Goal: Task Accomplishment & Management: Use online tool/utility

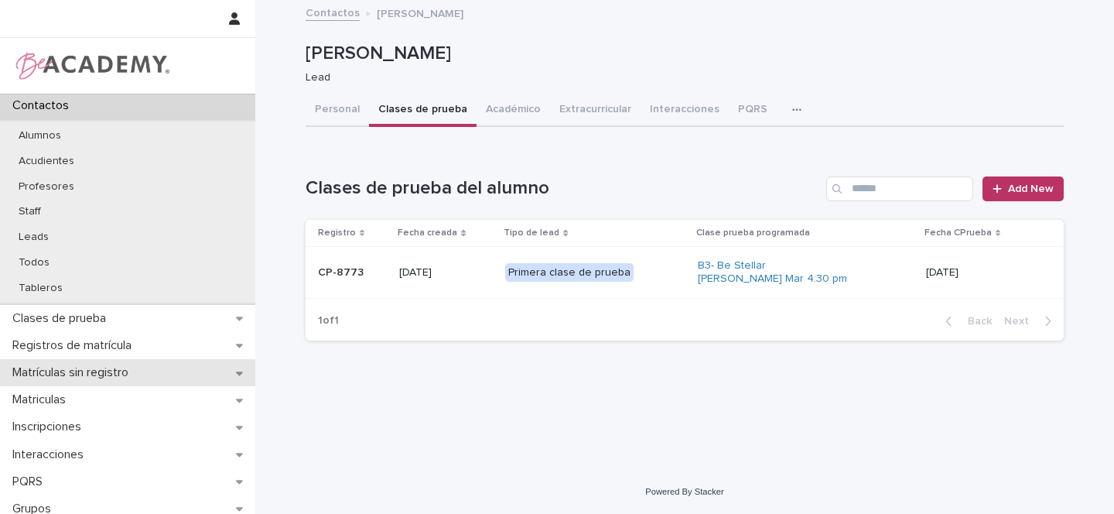
scroll to position [97, 0]
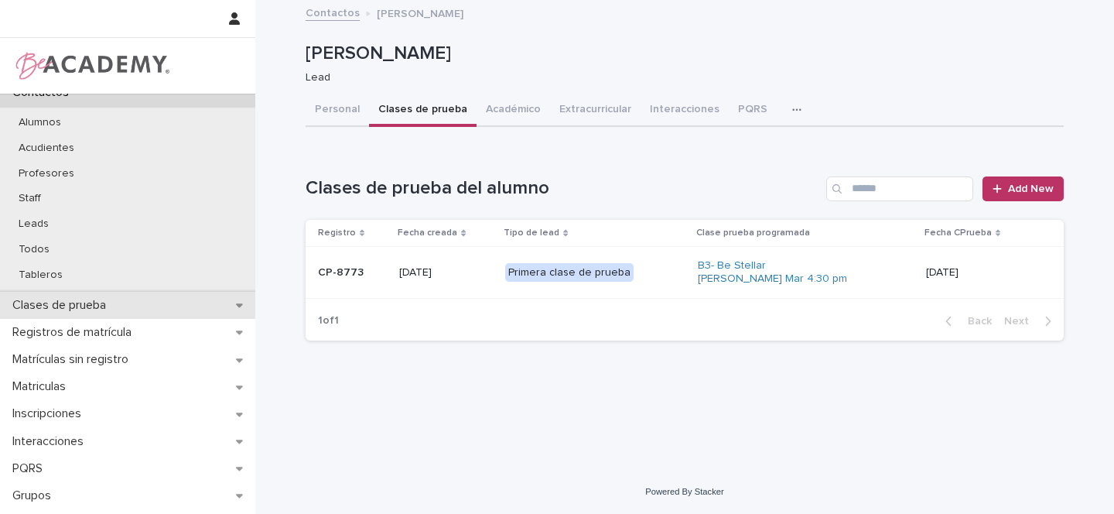
click at [242, 304] on div "Clases de prueba" at bounding box center [127, 305] width 255 height 27
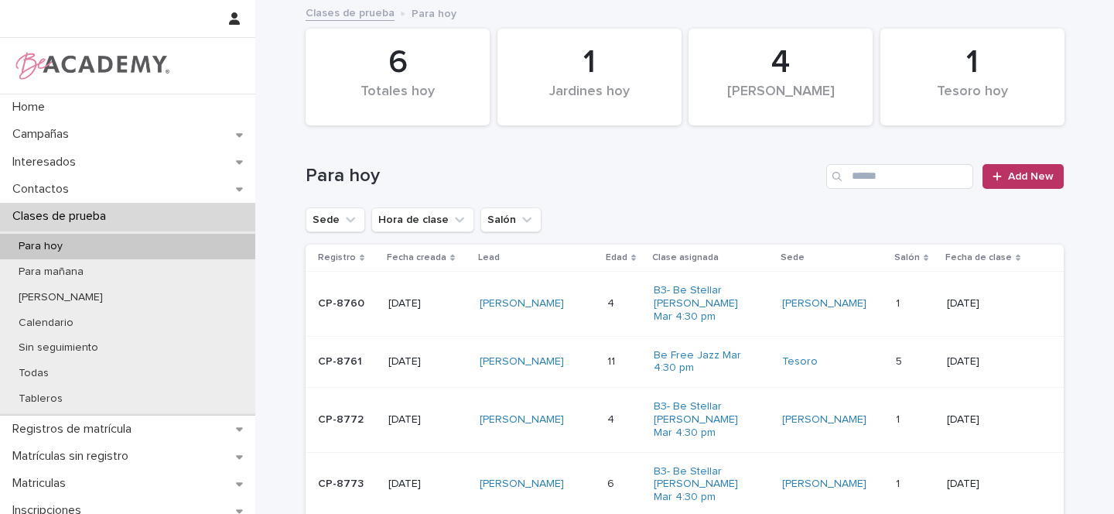
scroll to position [255, 0]
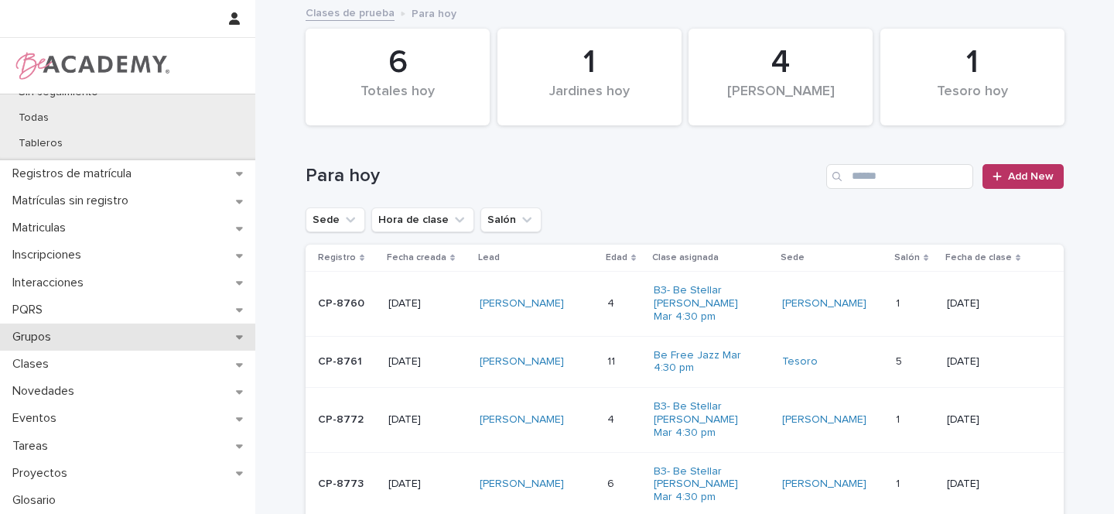
click at [238, 336] on icon at bounding box center [239, 338] width 7 height 4
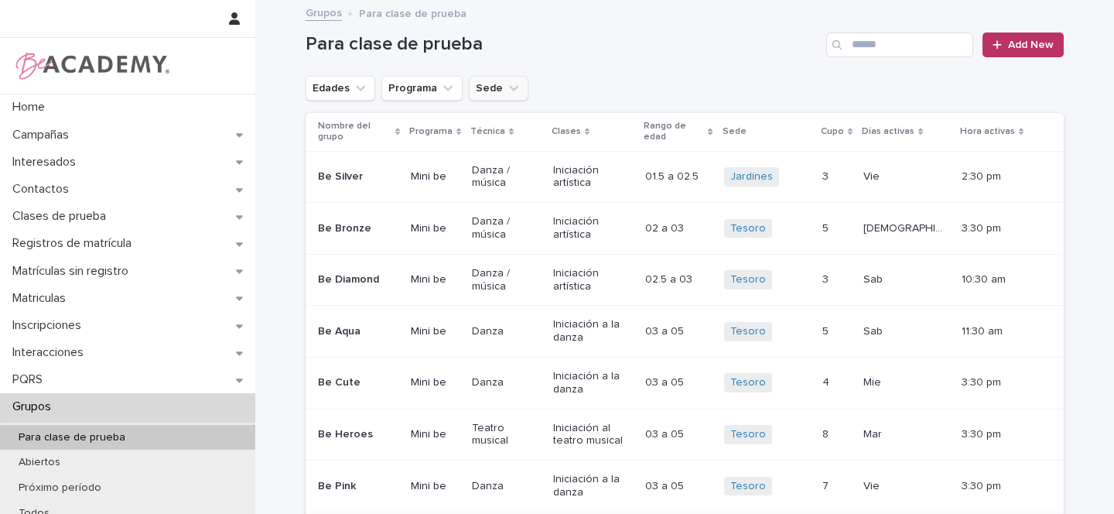
click at [506, 89] on icon "Sede" at bounding box center [513, 87] width 15 height 15
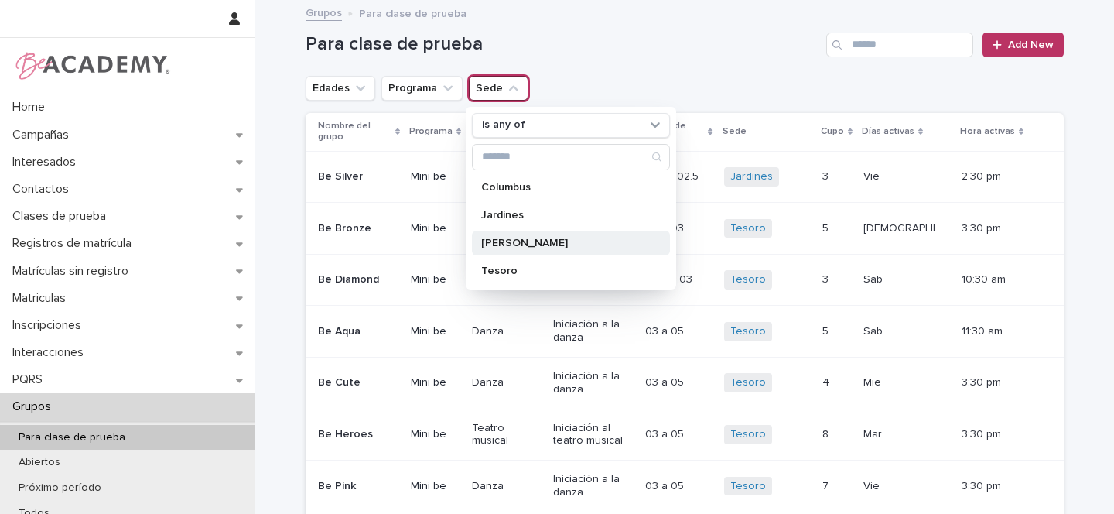
click at [498, 242] on p "[PERSON_NAME]" at bounding box center [563, 243] width 164 height 11
click at [353, 91] on icon "Edades" at bounding box center [360, 87] width 15 height 15
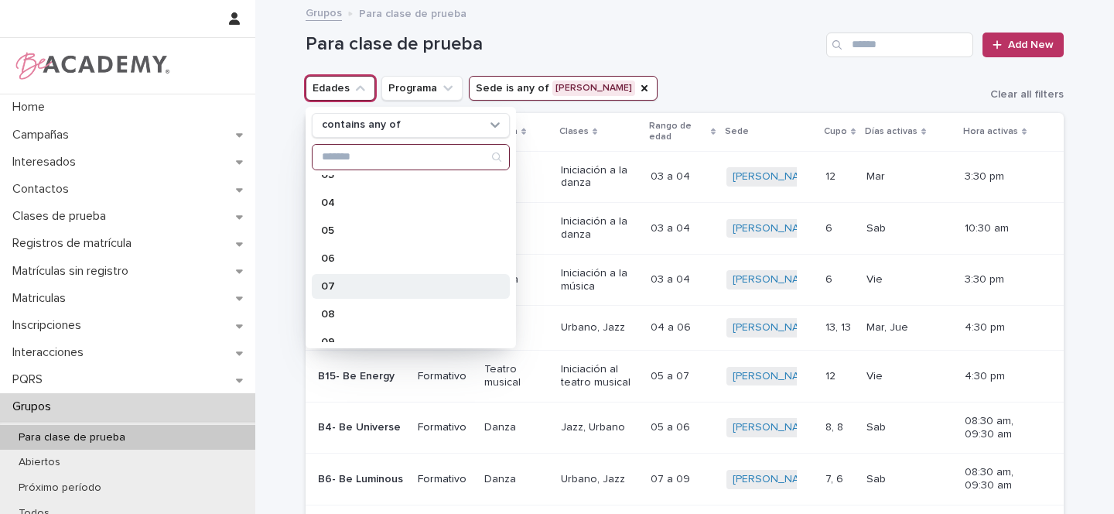
scroll to position [167, 0]
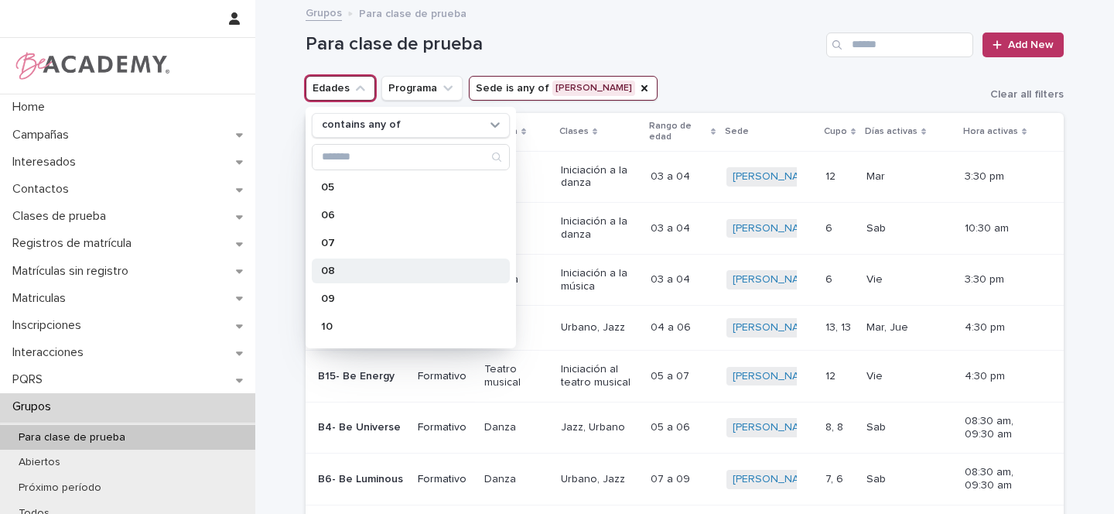
click at [330, 269] on p "08" at bounding box center [403, 270] width 164 height 11
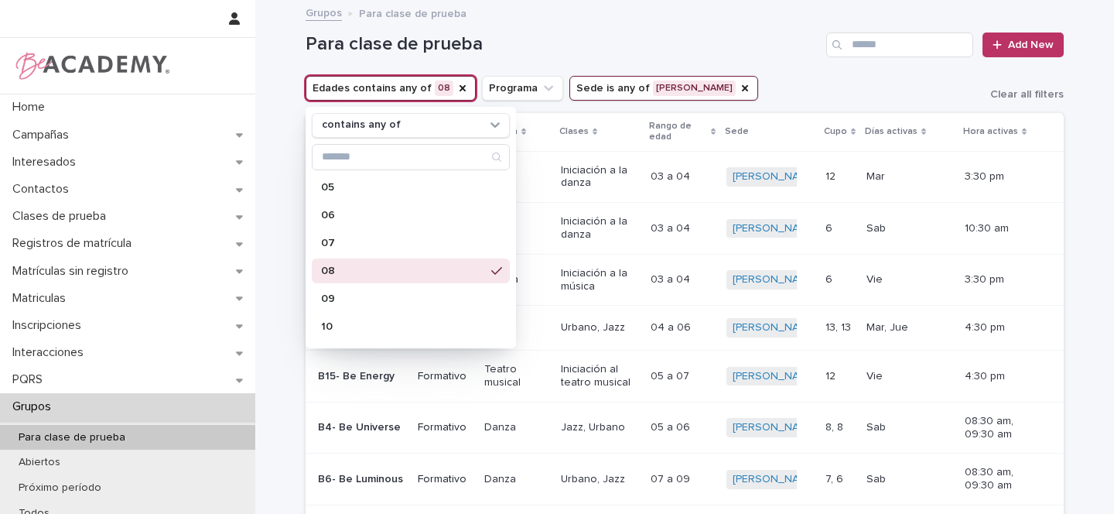
click at [739, 70] on div "Para clase de prueba Add New" at bounding box center [685, 39] width 758 height 74
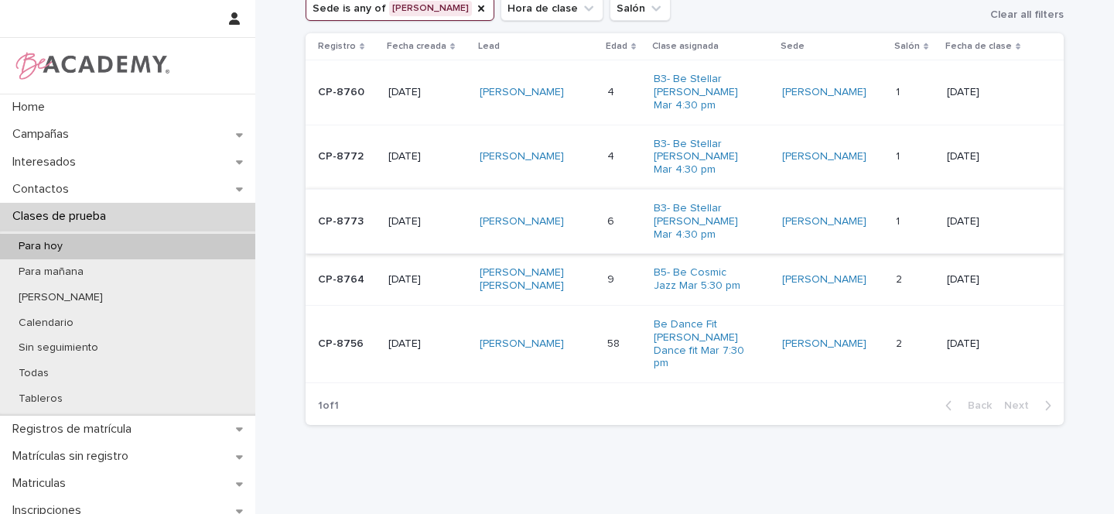
scroll to position [182, 0]
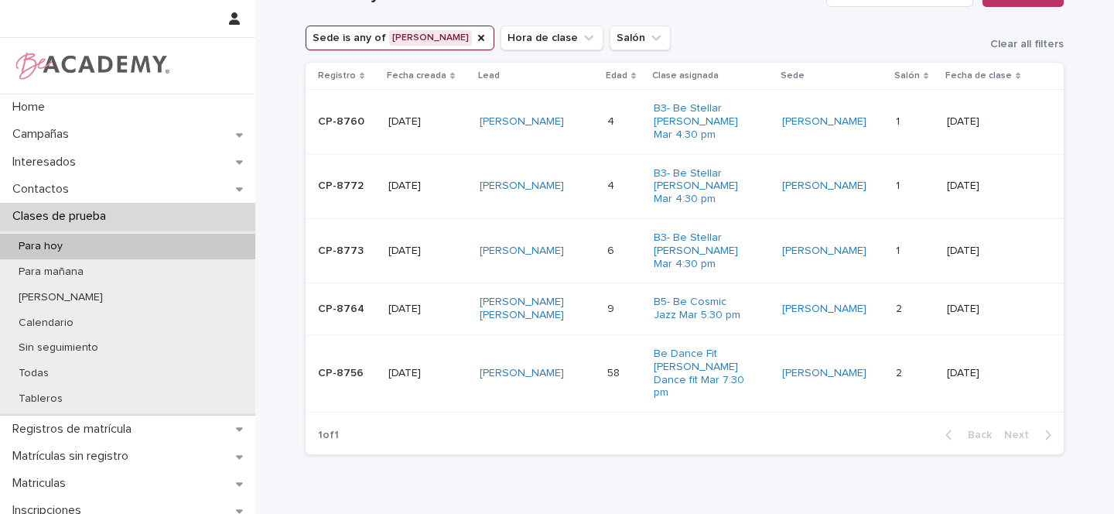
click at [549, 180] on link "[PERSON_NAME]" at bounding box center [522, 186] width 84 height 13
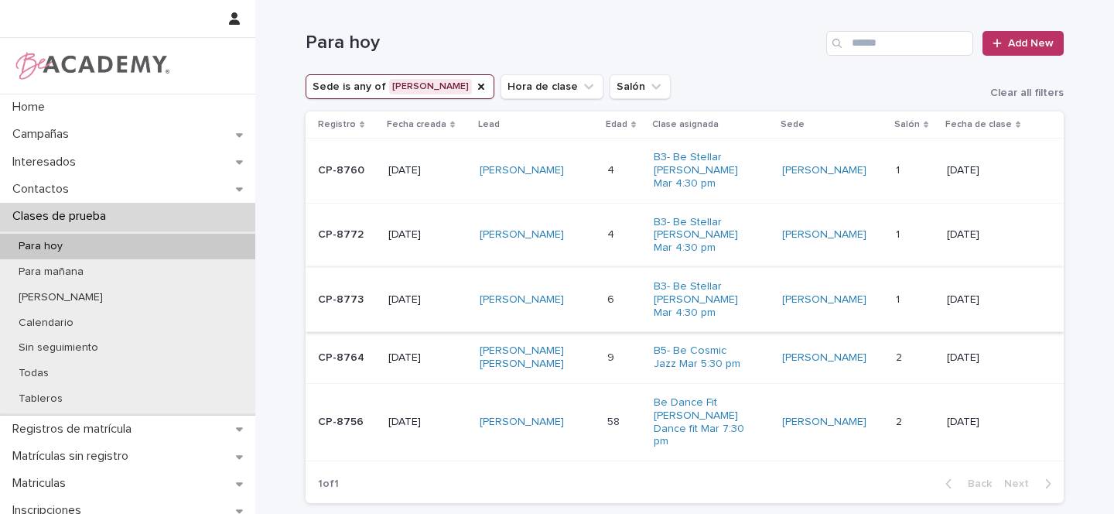
scroll to position [163, 0]
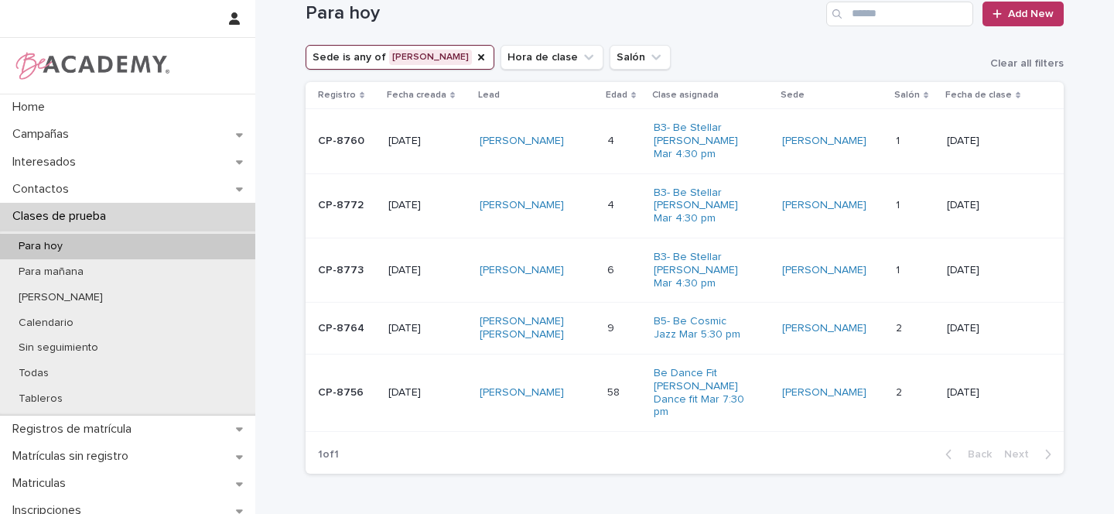
click at [591, 208] on div "[PERSON_NAME]" at bounding box center [538, 206] width 116 height 26
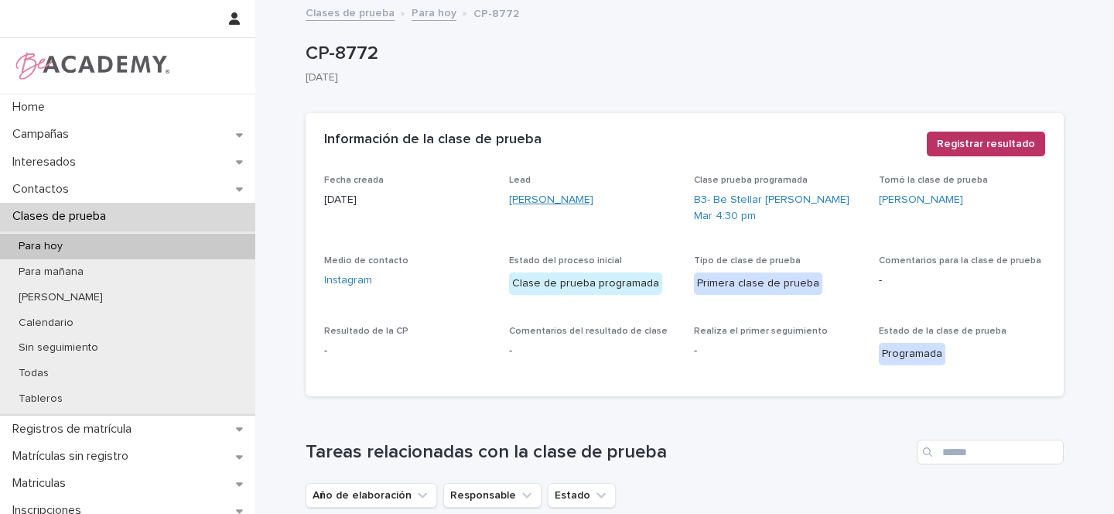
click at [540, 198] on link "[PERSON_NAME]" at bounding box center [551, 200] width 84 height 16
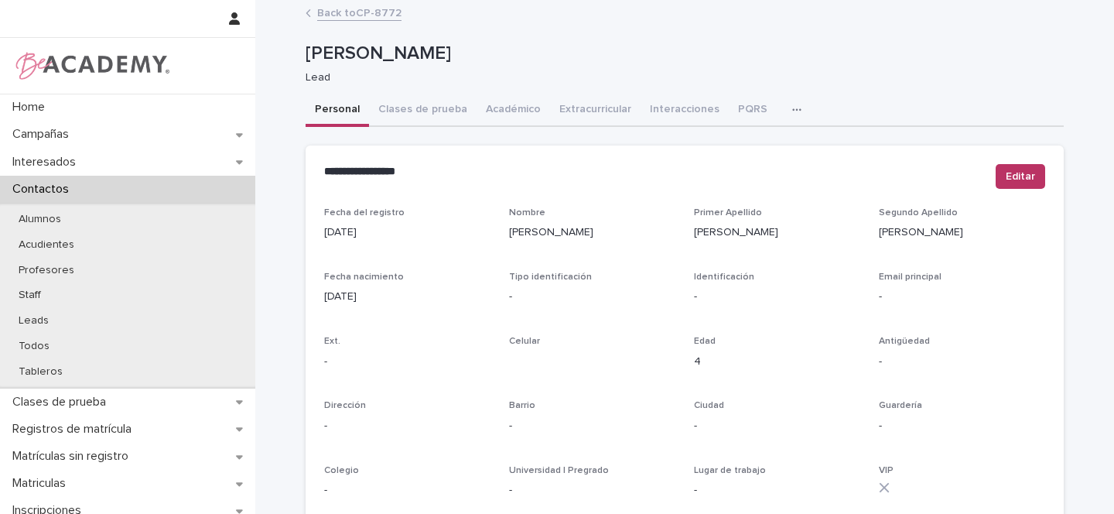
click at [355, 12] on link "Back to CP-8772" at bounding box center [359, 12] width 84 height 18
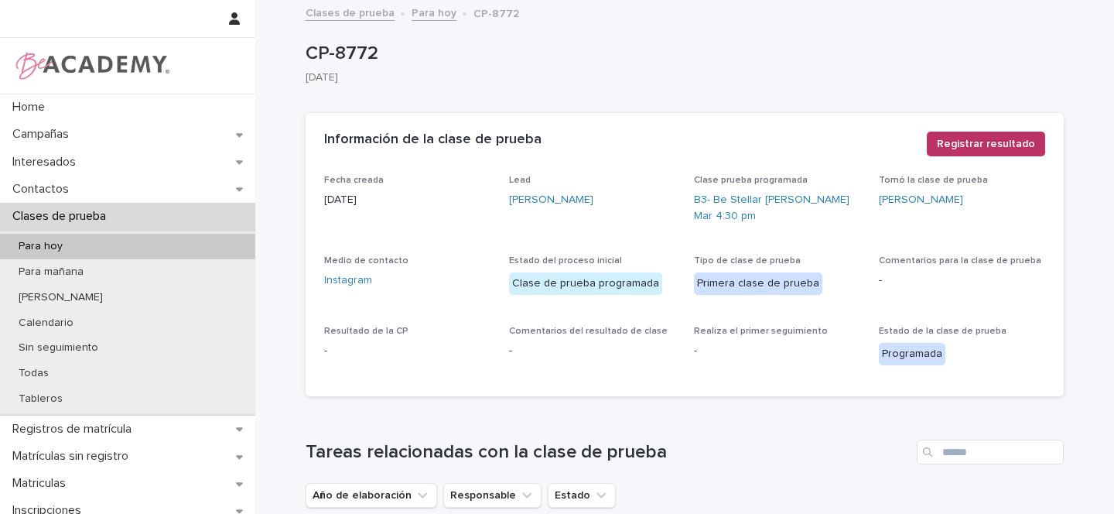
click at [329, 11] on link "Clases de prueba" at bounding box center [350, 12] width 89 height 18
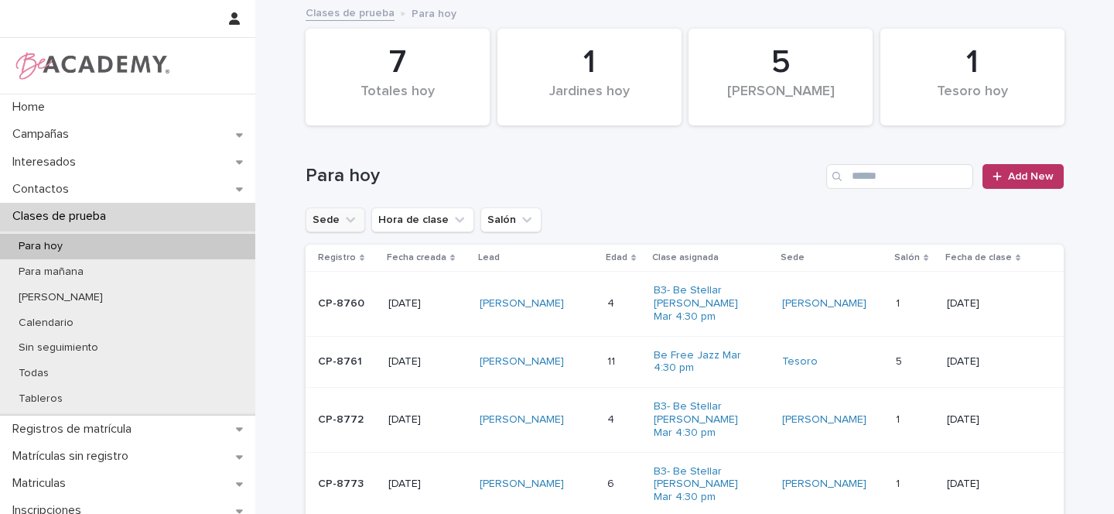
click at [343, 221] on icon "Sede" at bounding box center [350, 219] width 15 height 15
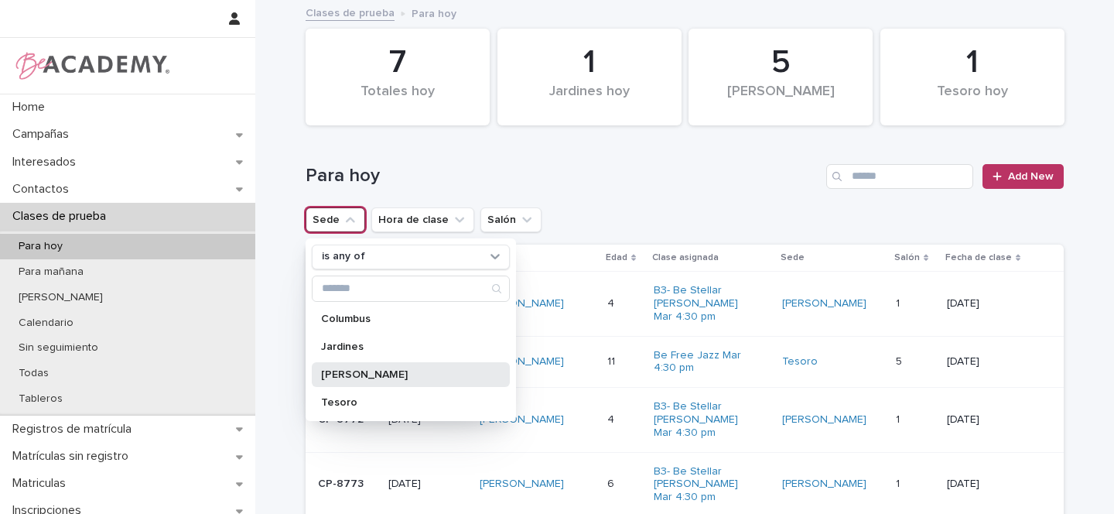
click at [337, 373] on p "[PERSON_NAME]" at bounding box center [403, 374] width 164 height 11
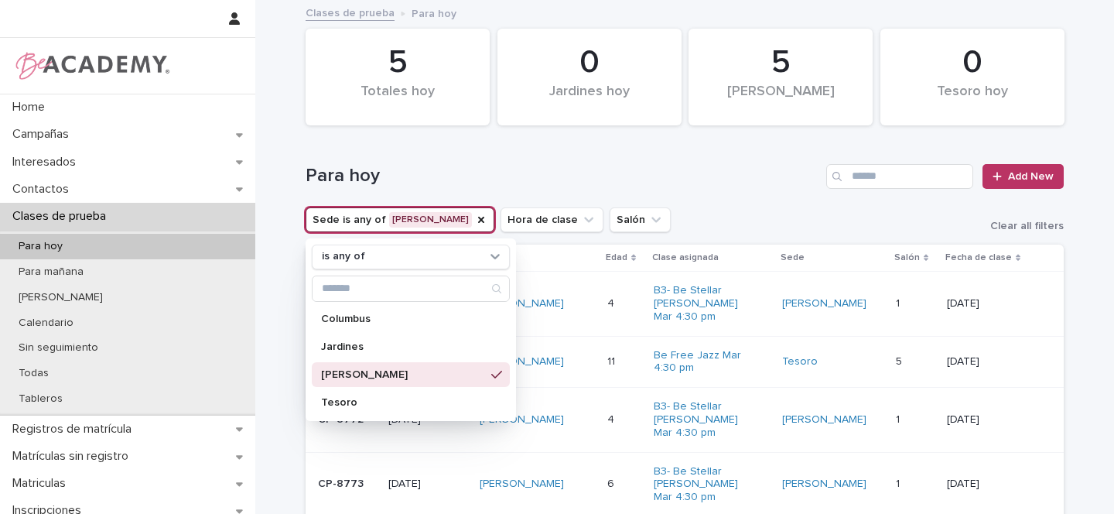
click at [706, 176] on h1 "Para hoy" at bounding box center [563, 176] width 515 height 22
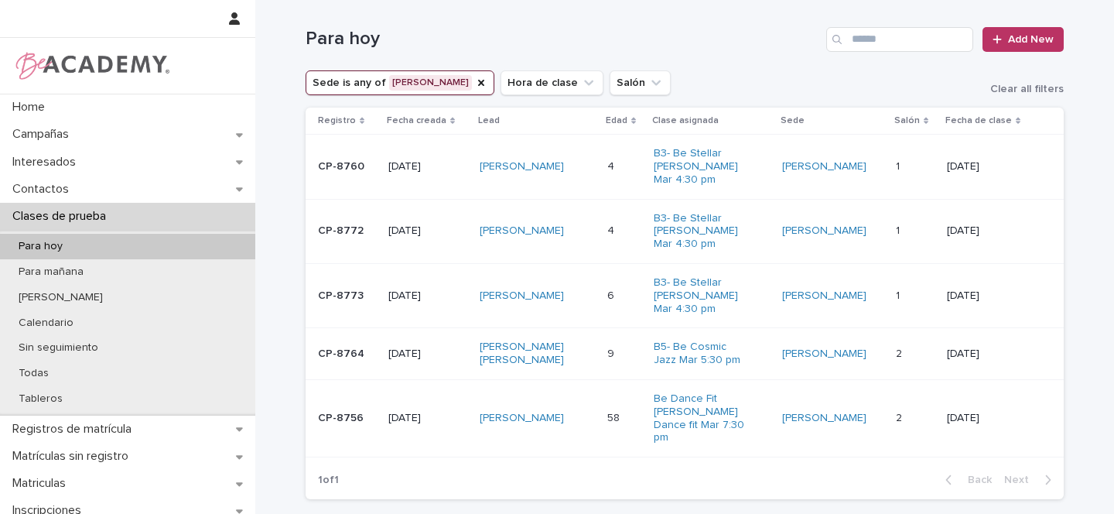
scroll to position [138, 0]
click at [505, 163] on link "[PERSON_NAME]" at bounding box center [522, 165] width 84 height 13
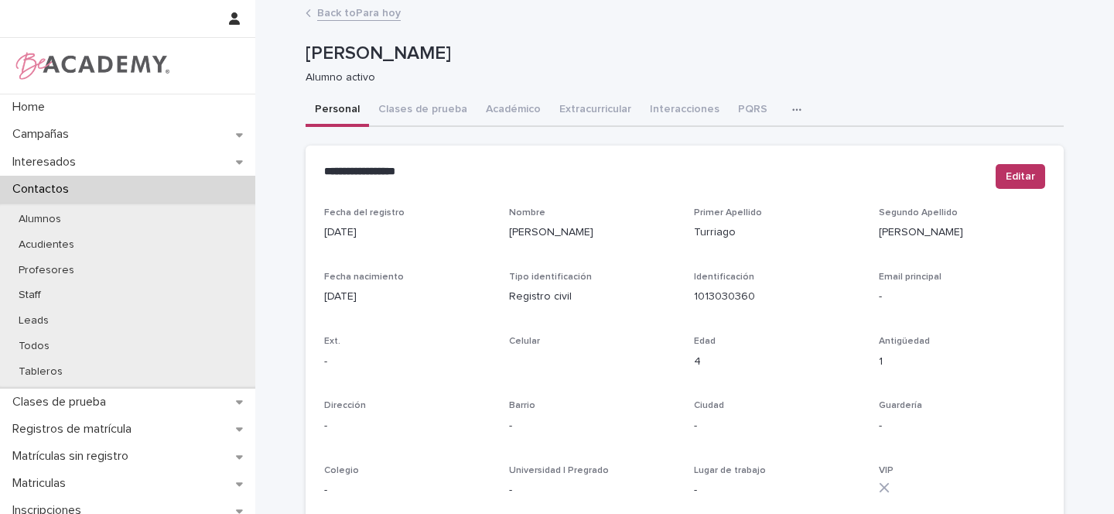
click at [341, 13] on link "Back to Para hoy" at bounding box center [359, 12] width 84 height 18
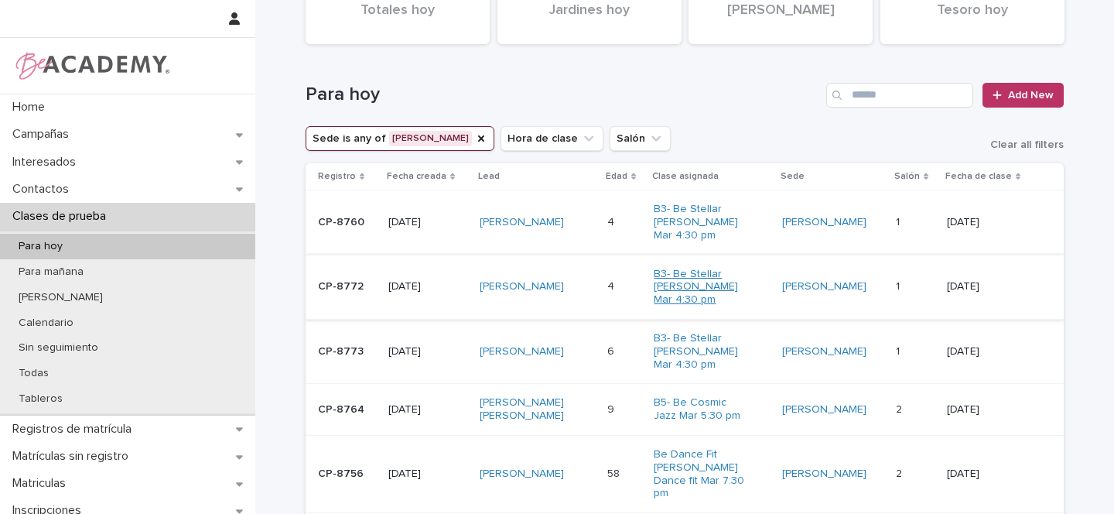
scroll to position [82, 0]
click at [514, 347] on link "[PERSON_NAME]" at bounding box center [522, 350] width 84 height 13
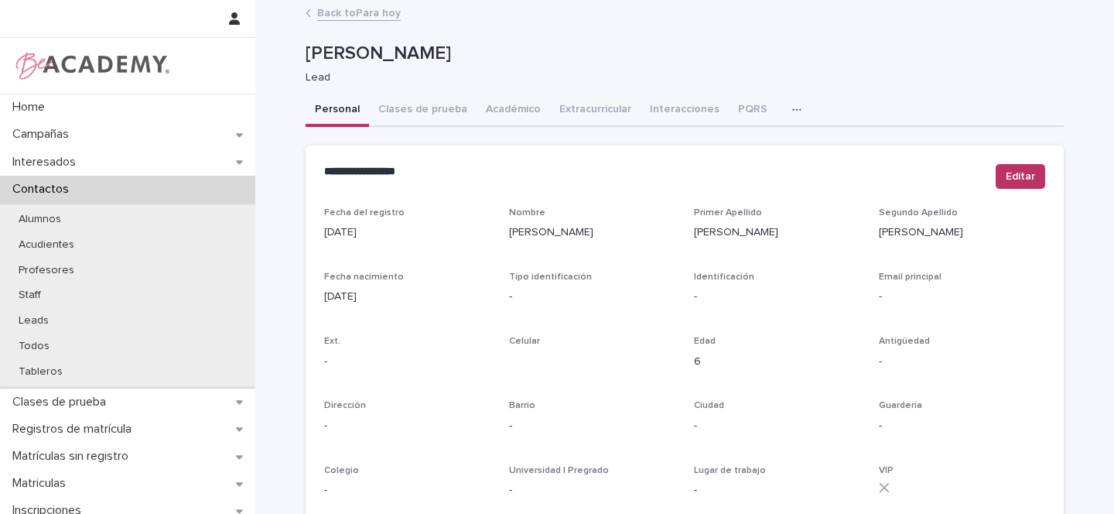
click at [328, 9] on link "Back to Para hoy" at bounding box center [359, 12] width 84 height 18
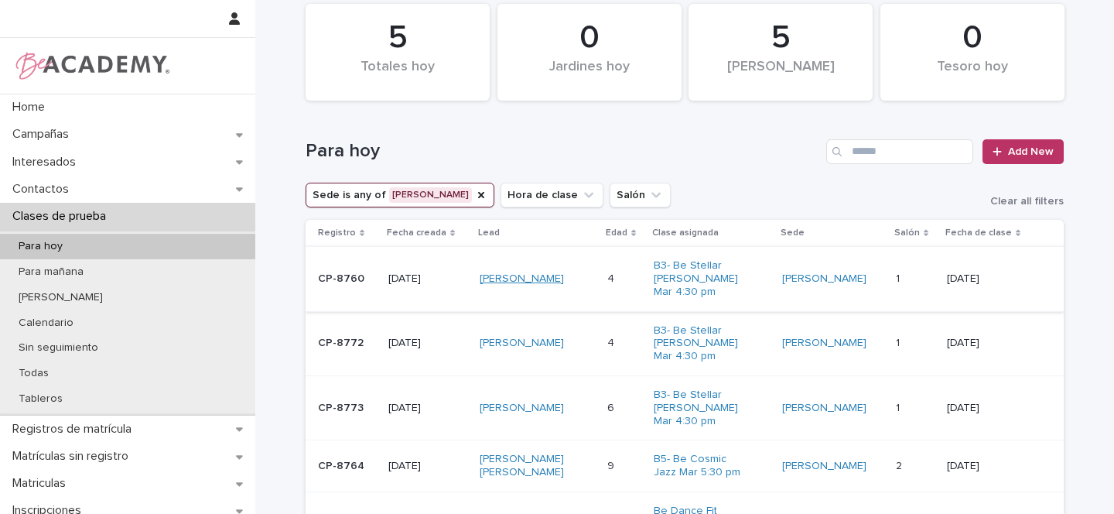
scroll to position [243, 0]
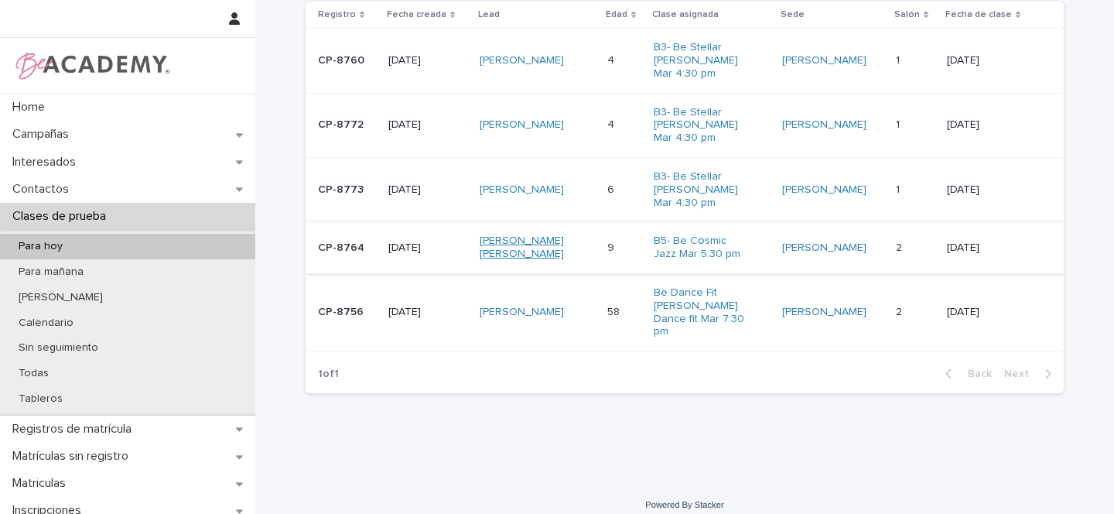
click at [507, 241] on link "[PERSON_NAME] [PERSON_NAME]" at bounding box center [528, 247] width 97 height 26
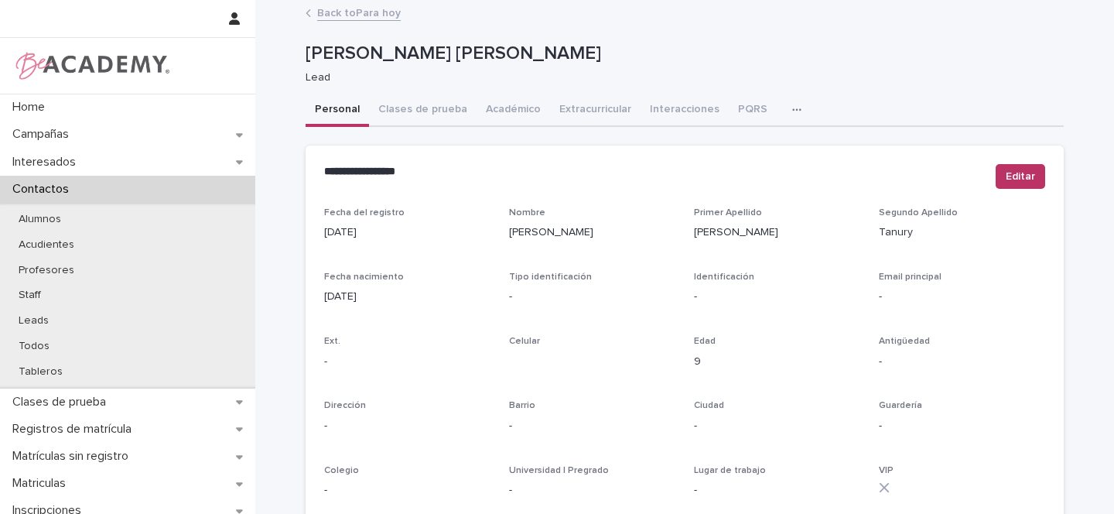
click at [342, 16] on link "Back to Para hoy" at bounding box center [359, 12] width 84 height 18
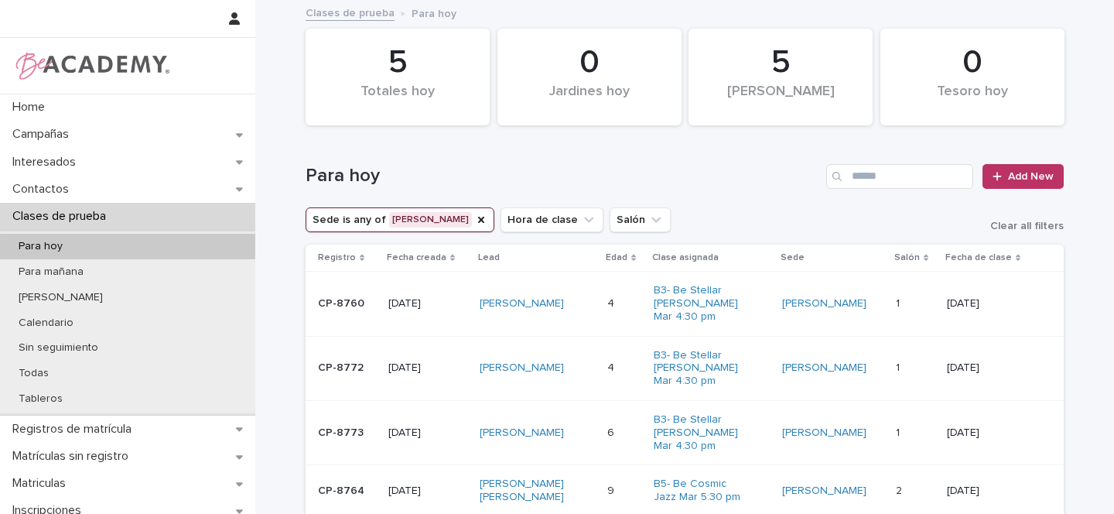
click at [345, 13] on link "Clases de prueba" at bounding box center [350, 12] width 89 height 18
